Goal: Task Accomplishment & Management: Complete application form

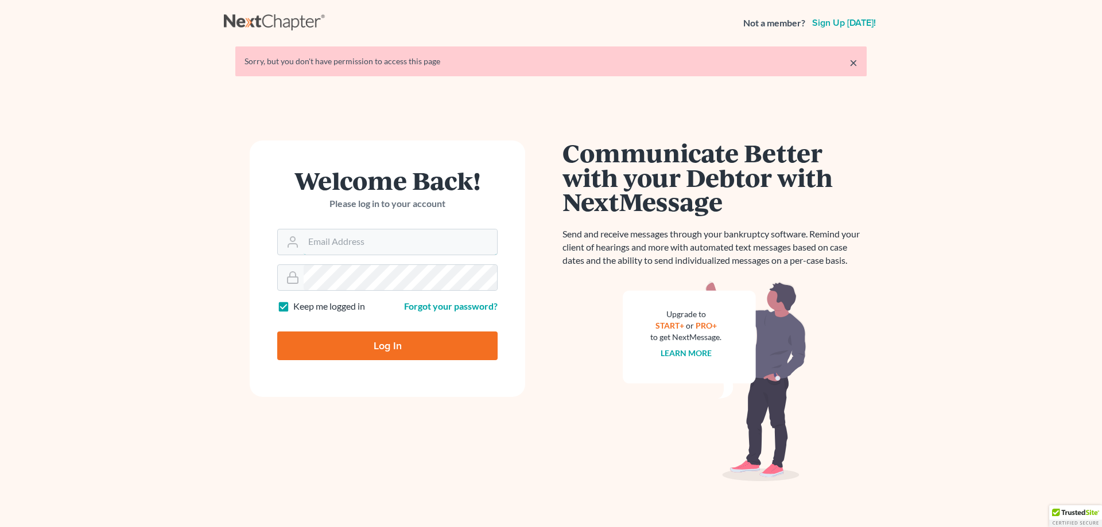
type input "[EMAIL_ADDRESS][PERSON_NAME][DOMAIN_NAME]"
click at [369, 349] on input "Log In" at bounding box center [387, 346] width 220 height 29
type input "Thinking..."
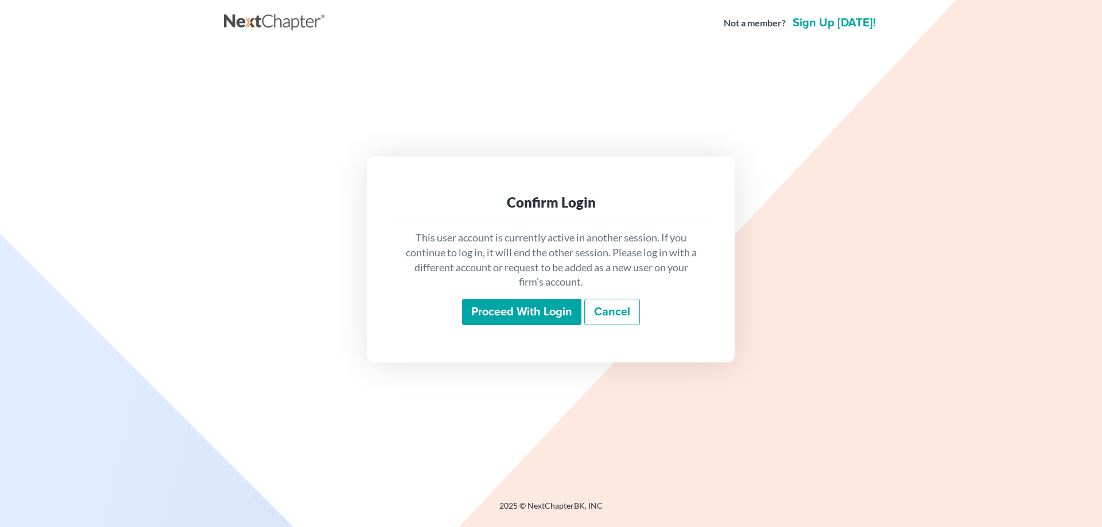
click at [538, 310] on input "Proceed with login" at bounding box center [521, 312] width 119 height 26
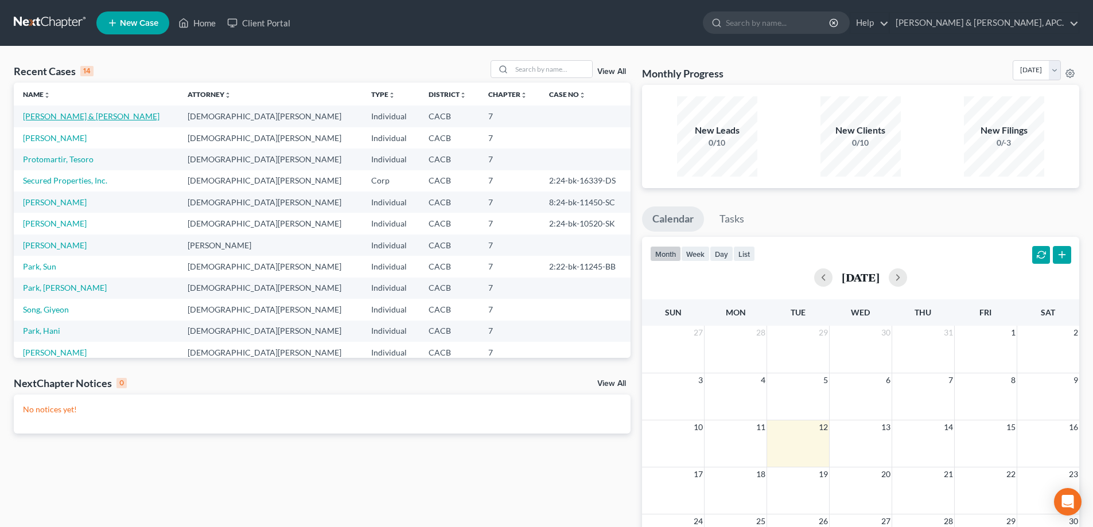
click at [76, 115] on link "[PERSON_NAME] & [PERSON_NAME]" at bounding box center [91, 116] width 137 height 10
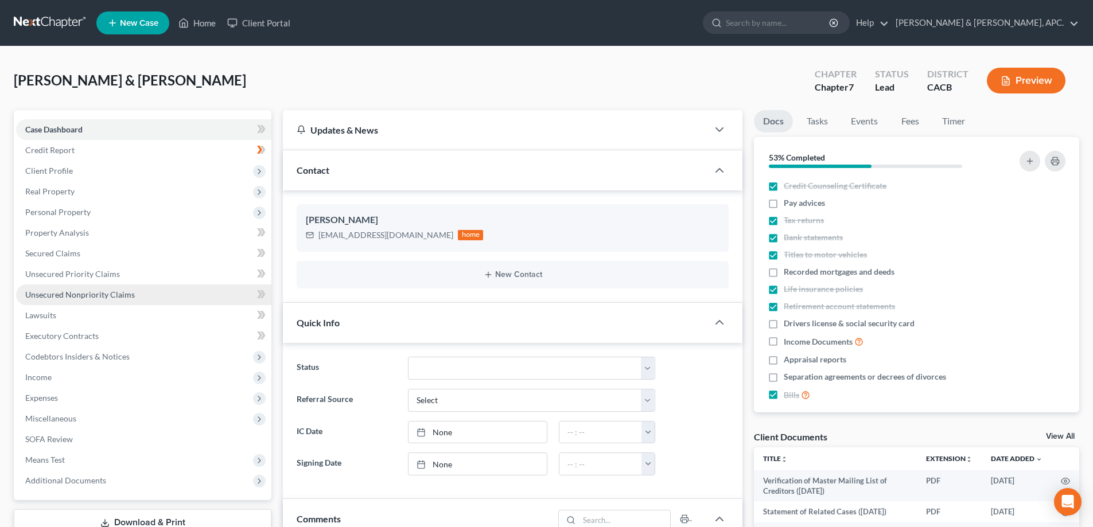
click at [63, 295] on span "Unsecured Nonpriority Claims" at bounding box center [80, 295] width 110 height 10
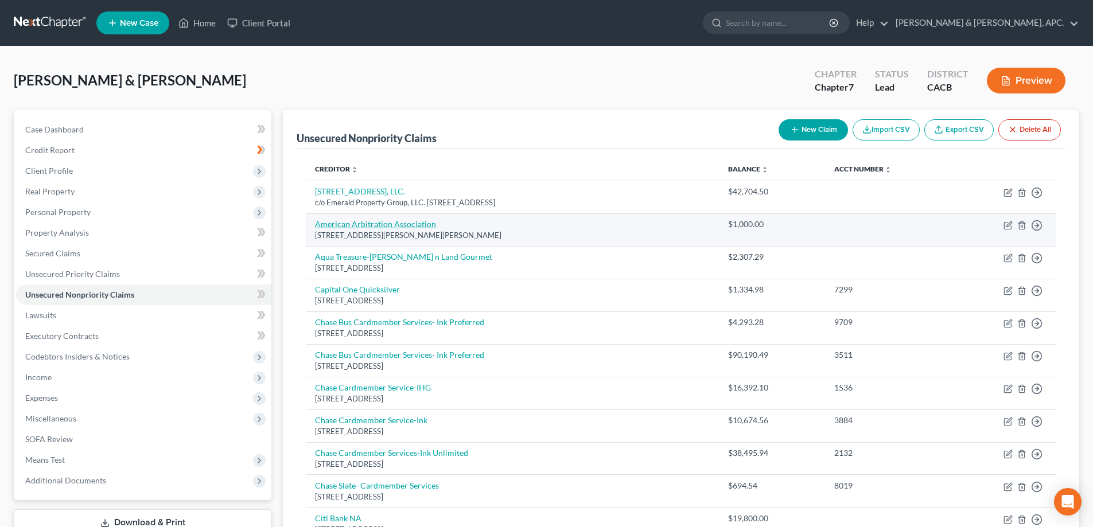
click at [384, 223] on link "American Arbitration Association" at bounding box center [375, 224] width 121 height 10
select select "41"
select select "14"
select select "3"
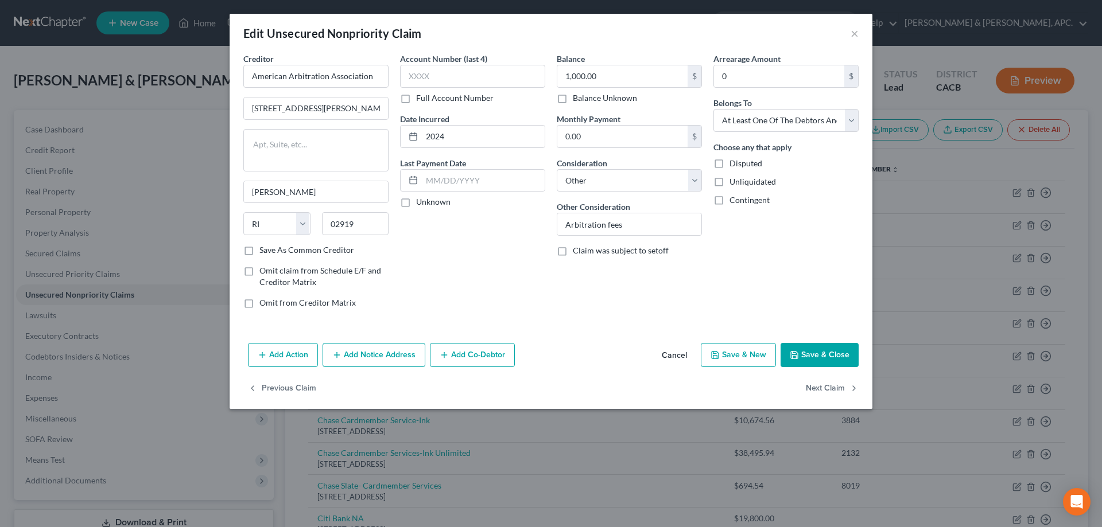
click at [391, 357] on button "Add Notice Address" at bounding box center [373, 355] width 103 height 24
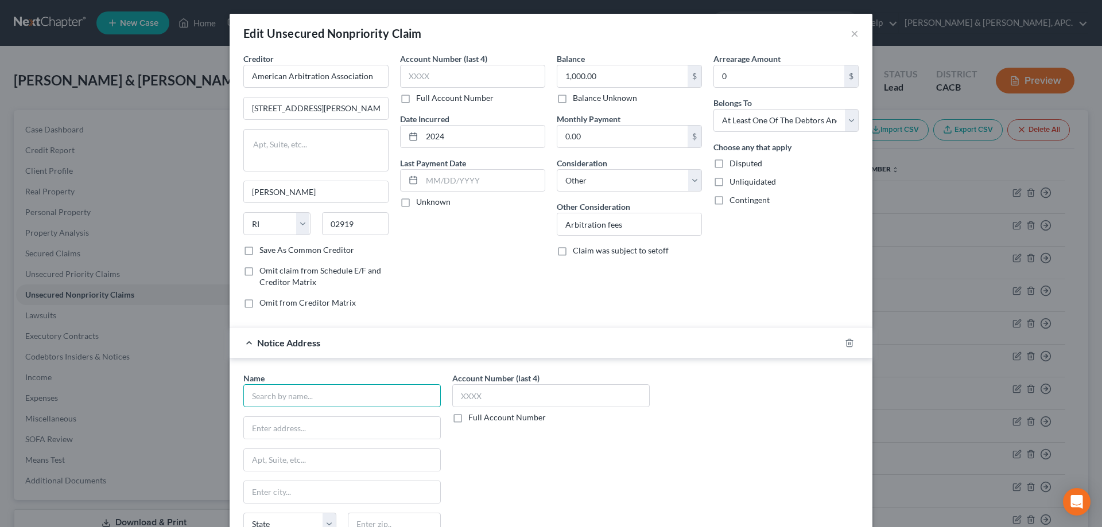
paste input "American Arbitration Association"
type input "American Arbitration Association"
click at [262, 429] on input "text" at bounding box center [342, 428] width 196 height 22
paste input "[STREET_ADDRESS][PERSON_NAME][PERSON_NAME]"
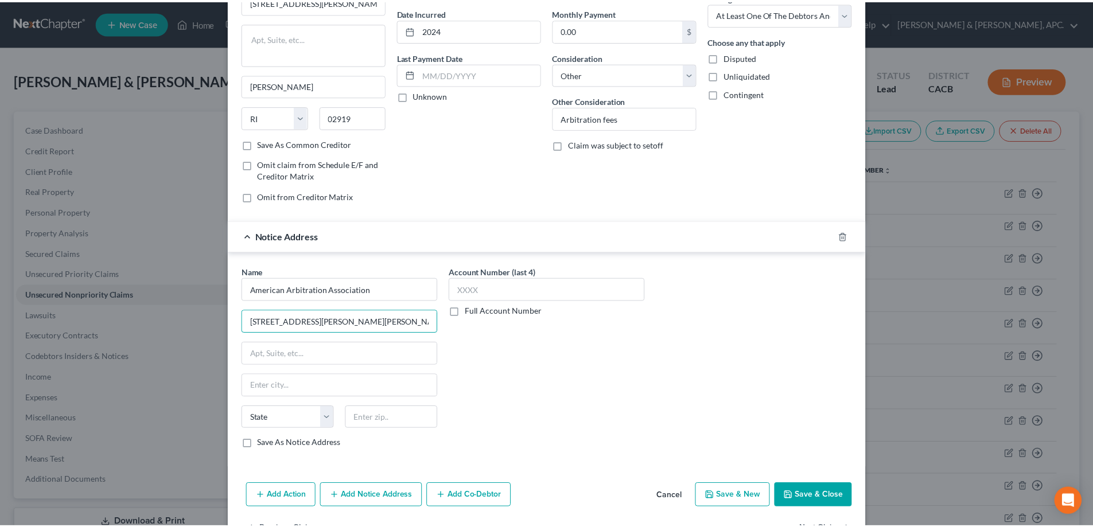
scroll to position [143, 0]
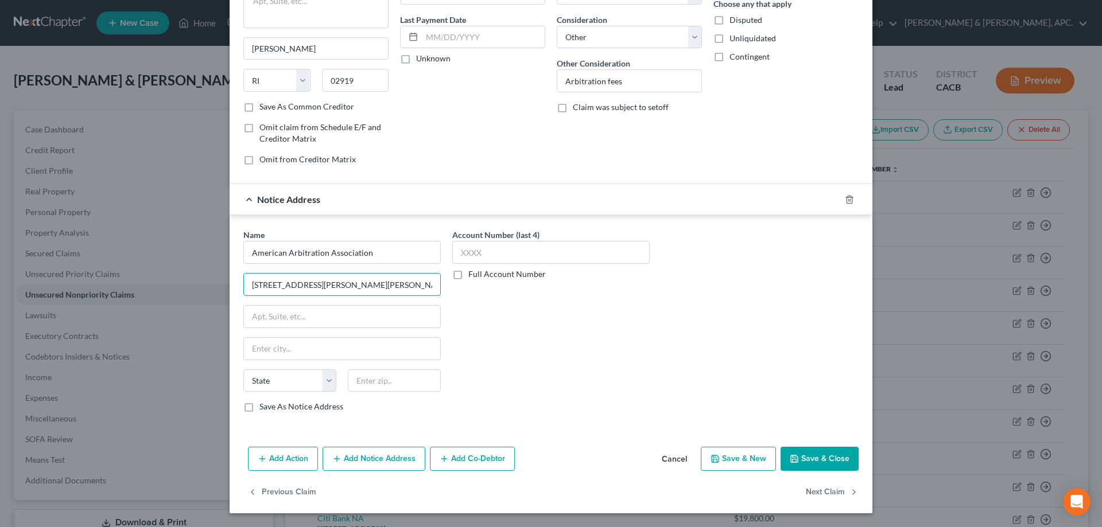
type input "[STREET_ADDRESS][PERSON_NAME][PERSON_NAME]"
click at [670, 464] on button "Cancel" at bounding box center [674, 459] width 44 height 23
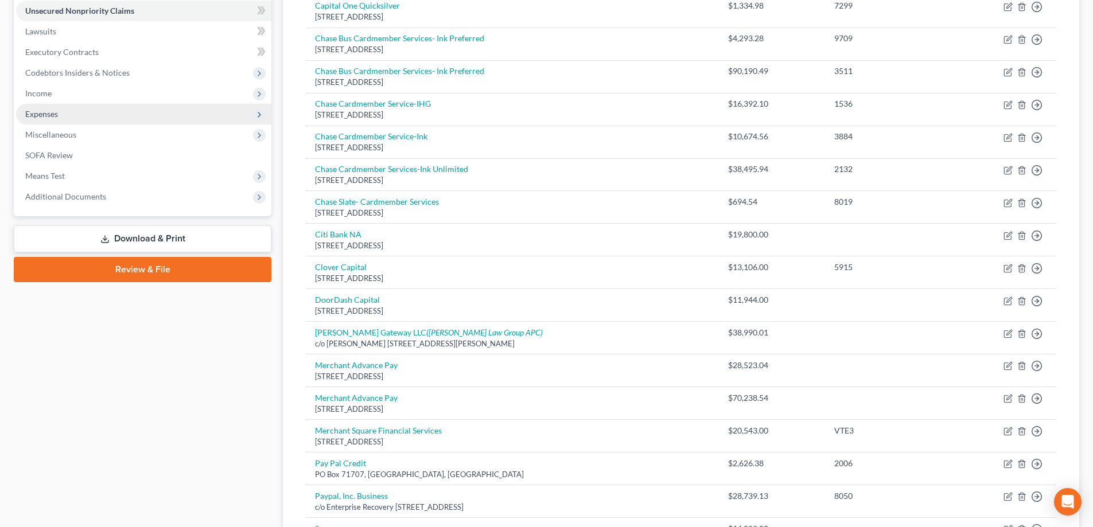
scroll to position [344, 0]
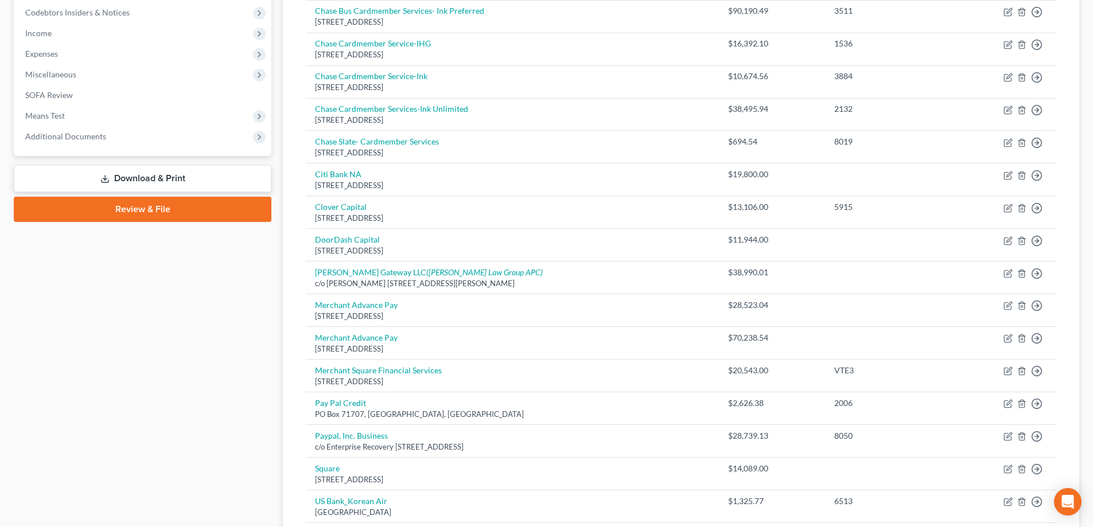
click at [162, 181] on link "Download & Print" at bounding box center [143, 178] width 258 height 27
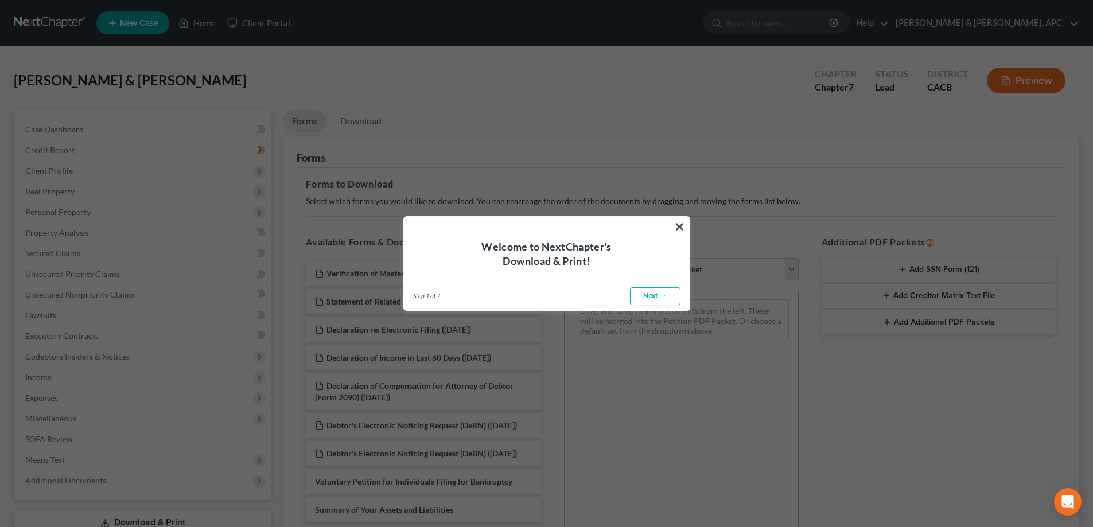
click at [652, 300] on link "Next →" at bounding box center [655, 296] width 50 height 18
select select "0"
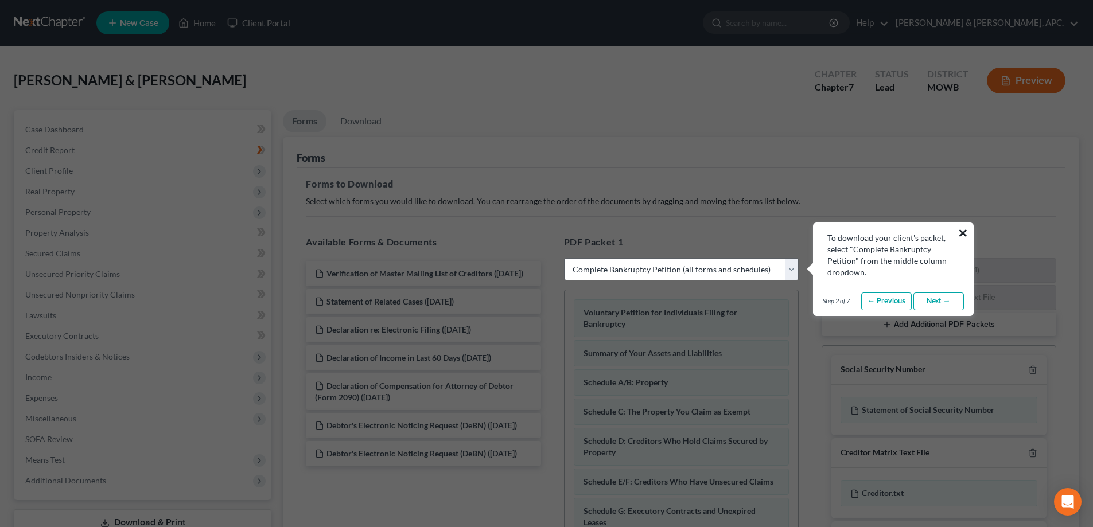
click at [960, 232] on button "×" at bounding box center [963, 233] width 11 height 18
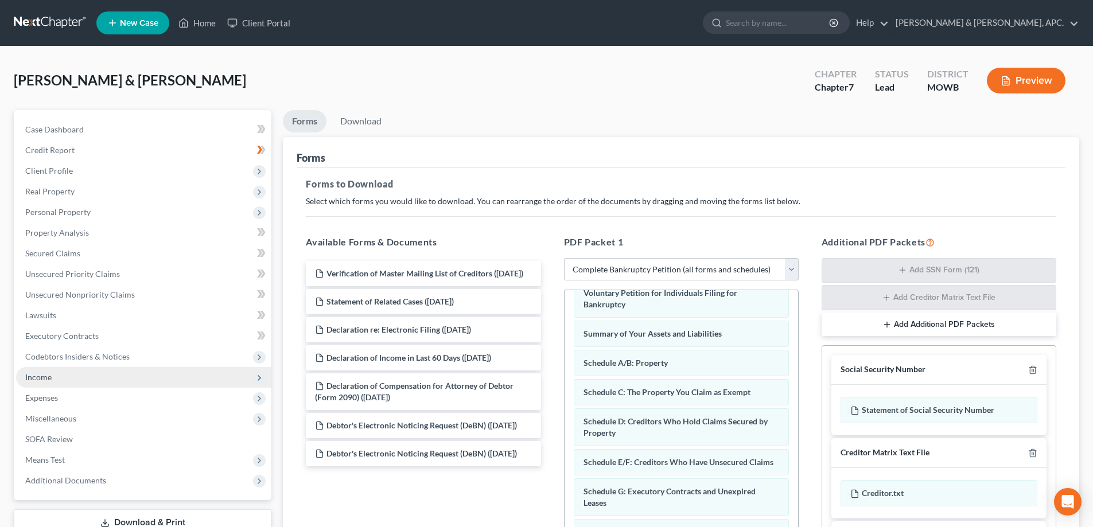
click at [53, 380] on span "Income" at bounding box center [143, 377] width 255 height 21
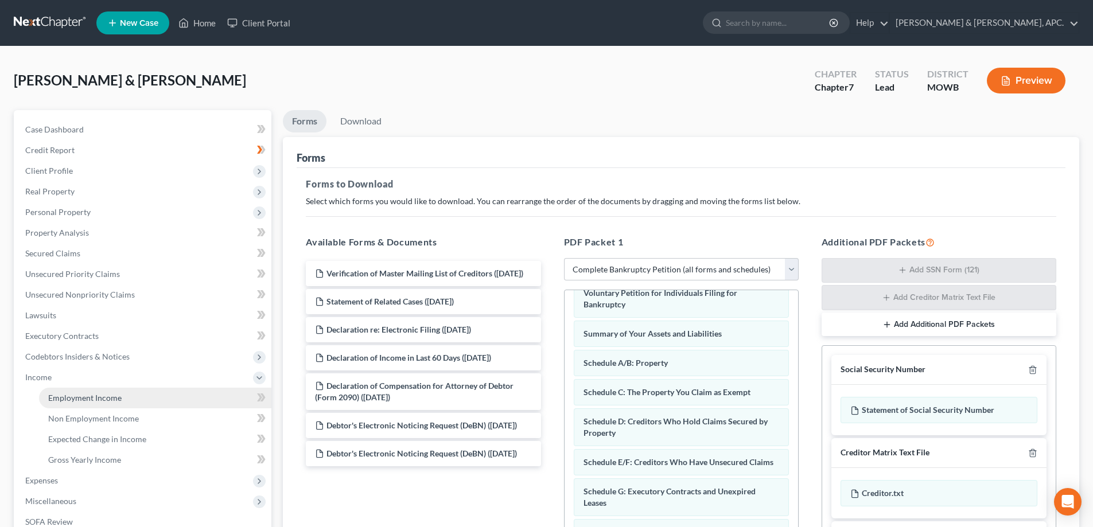
click at [95, 401] on span "Employment Income" at bounding box center [84, 398] width 73 height 10
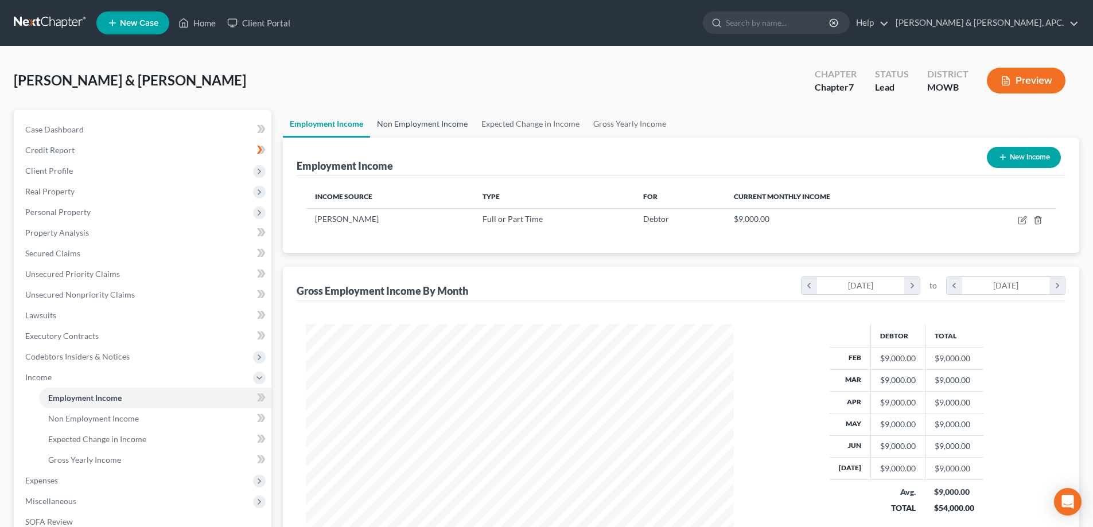
click at [435, 125] on link "Non Employment Income" at bounding box center [422, 124] width 104 height 28
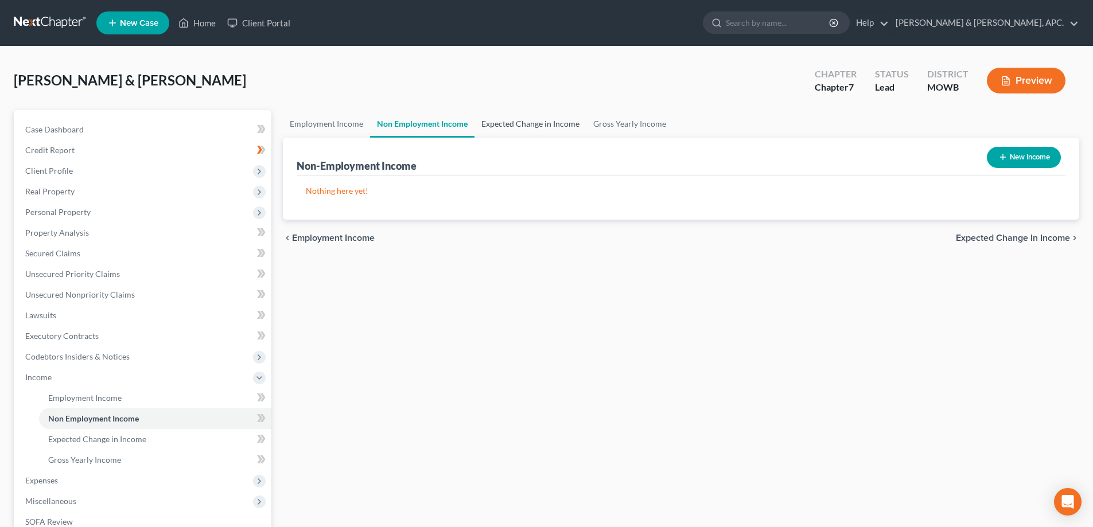
click at [511, 124] on link "Expected Change in Income" at bounding box center [530, 124] width 112 height 28
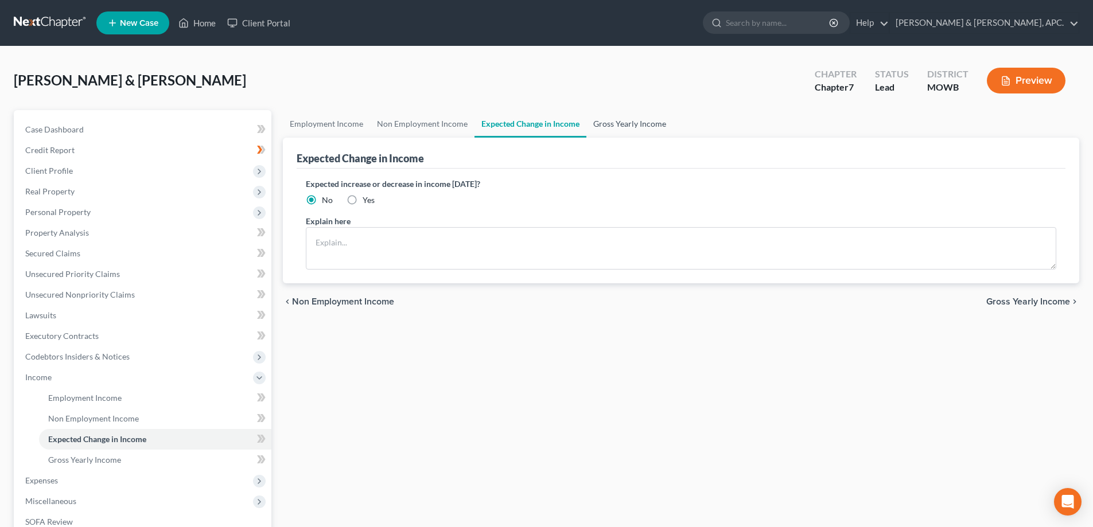
click at [622, 125] on link "Gross Yearly Income" at bounding box center [629, 124] width 87 height 28
